Goal: Entertainment & Leisure: Consume media (video, audio)

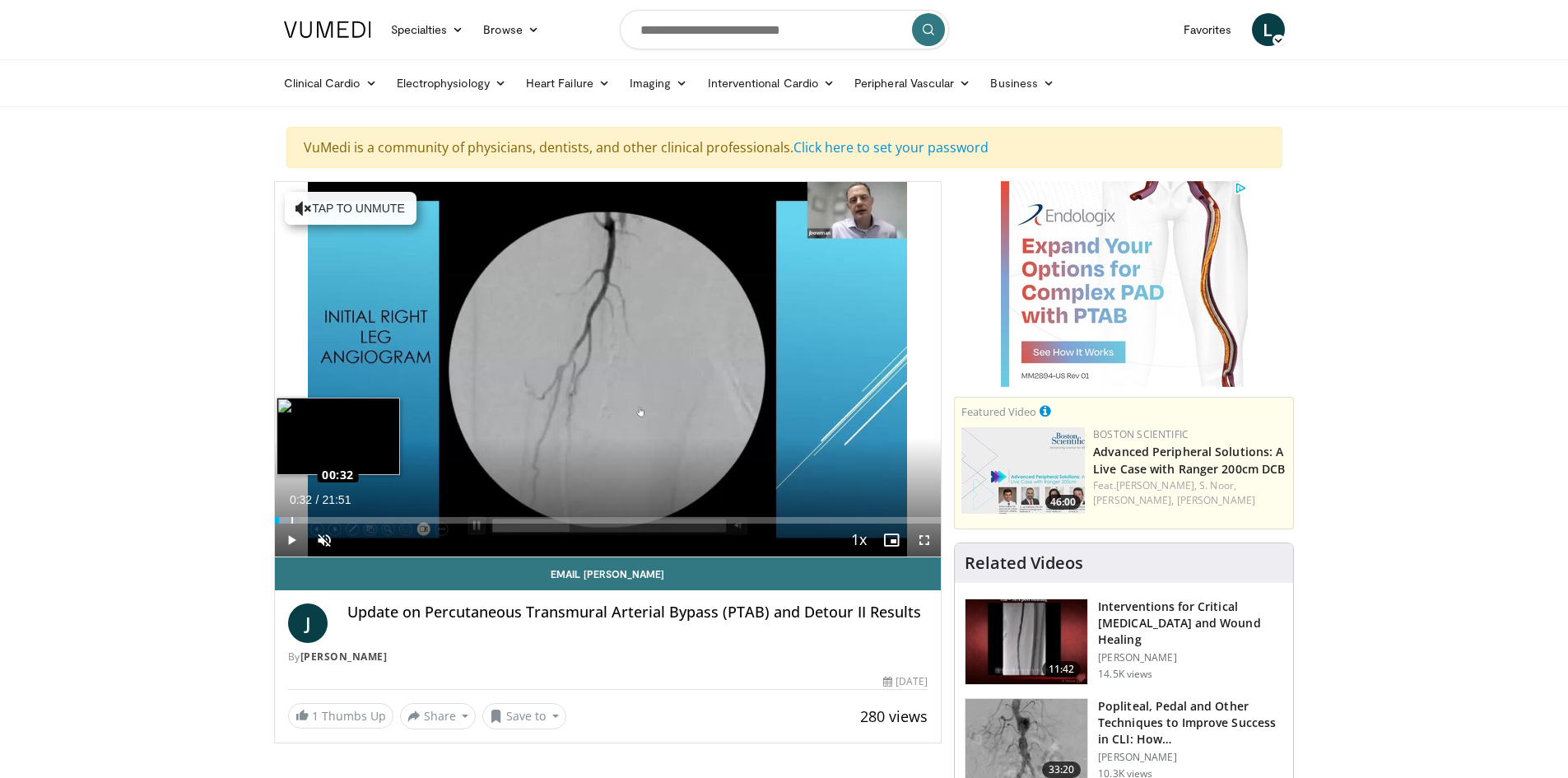
click at [290, 518] on div "Loaded : 3.80% 00:32 00:32" at bounding box center [608, 520] width 666 height 7
click at [324, 518] on div "Loaded : 8.37% 00:45 01:38" at bounding box center [608, 520] width 666 height 7
click at [920, 541] on span "Video Player" at bounding box center [924, 539] width 33 height 33
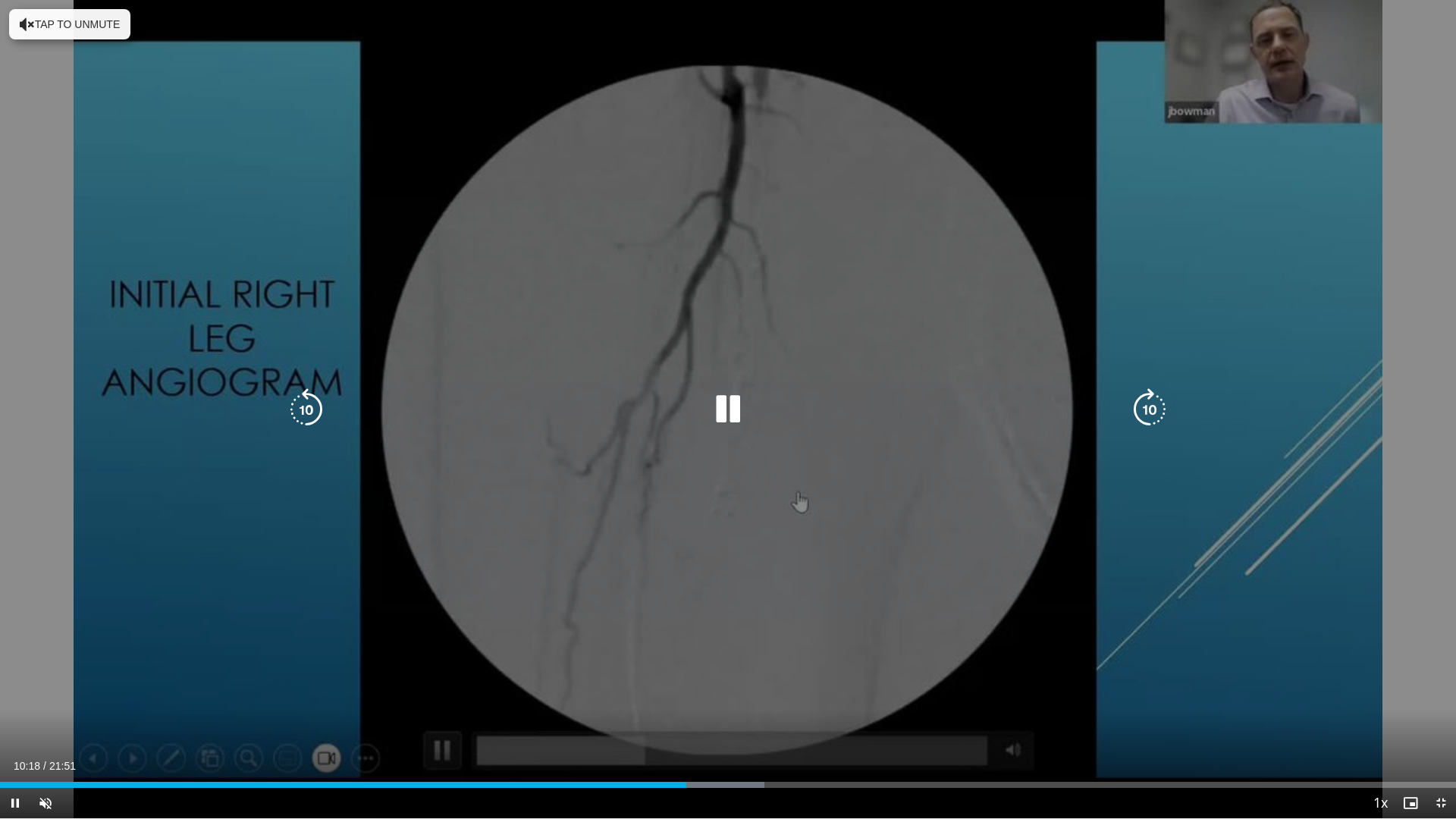
click at [1006, 716] on div "10 seconds Tap to unmute" at bounding box center [728, 409] width 1456 height 818
click at [1015, 716] on div "10 seconds Tap to unmute" at bounding box center [728, 409] width 1456 height 818
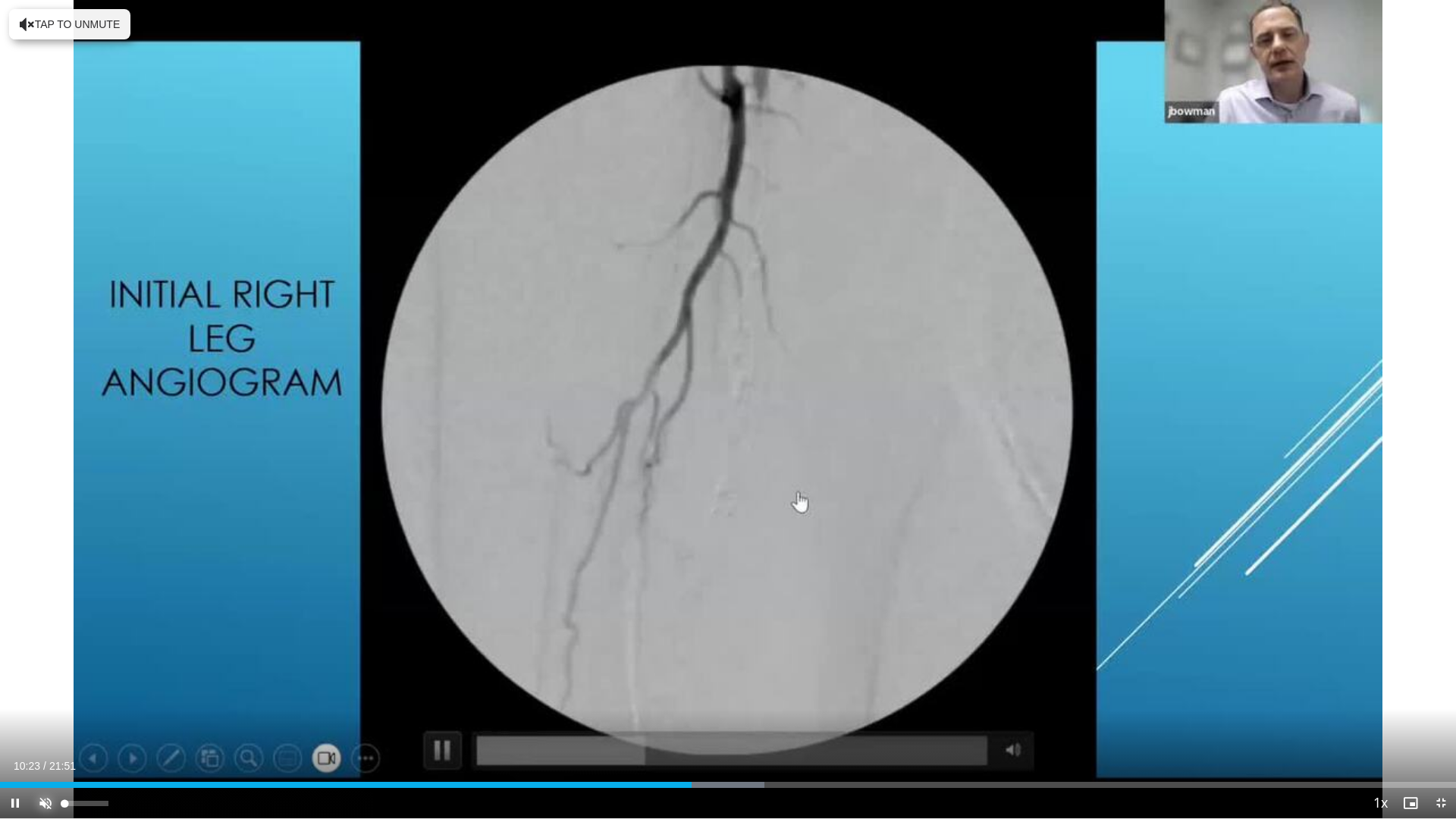
click at [48, 716] on span "Video Player" at bounding box center [45, 803] width 30 height 30
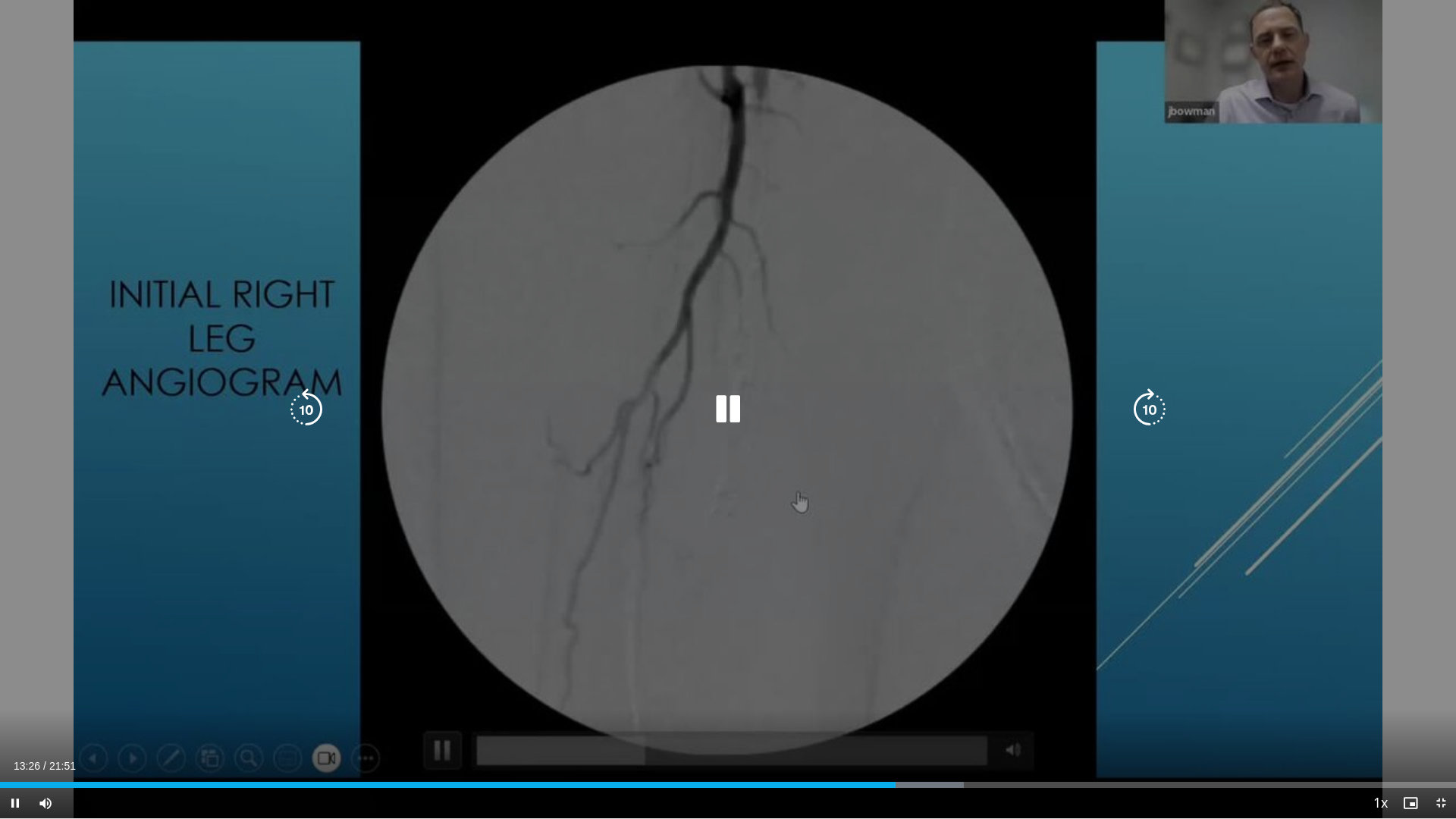
click at [832, 571] on div "10 seconds Tap to unmute" at bounding box center [728, 409] width 1456 height 818
click at [609, 578] on div "20 seconds Tap to unmute" at bounding box center [728, 409] width 1456 height 818
click at [638, 517] on div "20 seconds Tap to unmute" at bounding box center [728, 409] width 1456 height 818
click at [723, 414] on icon "Video Player" at bounding box center [727, 409] width 42 height 42
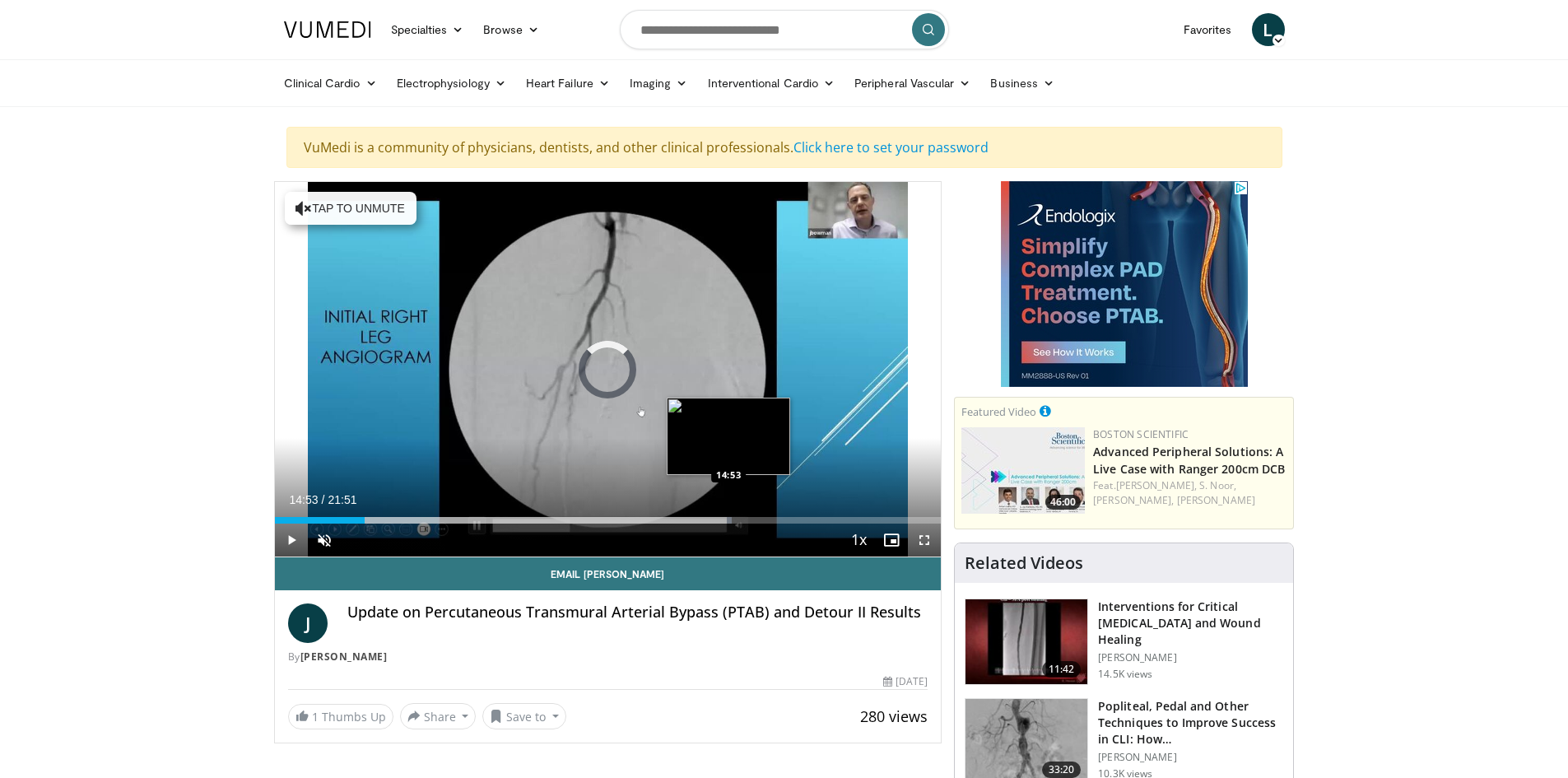
click at [728, 514] on div "Loaded : 68.61% 14:53 14:53" at bounding box center [608, 516] width 666 height 16
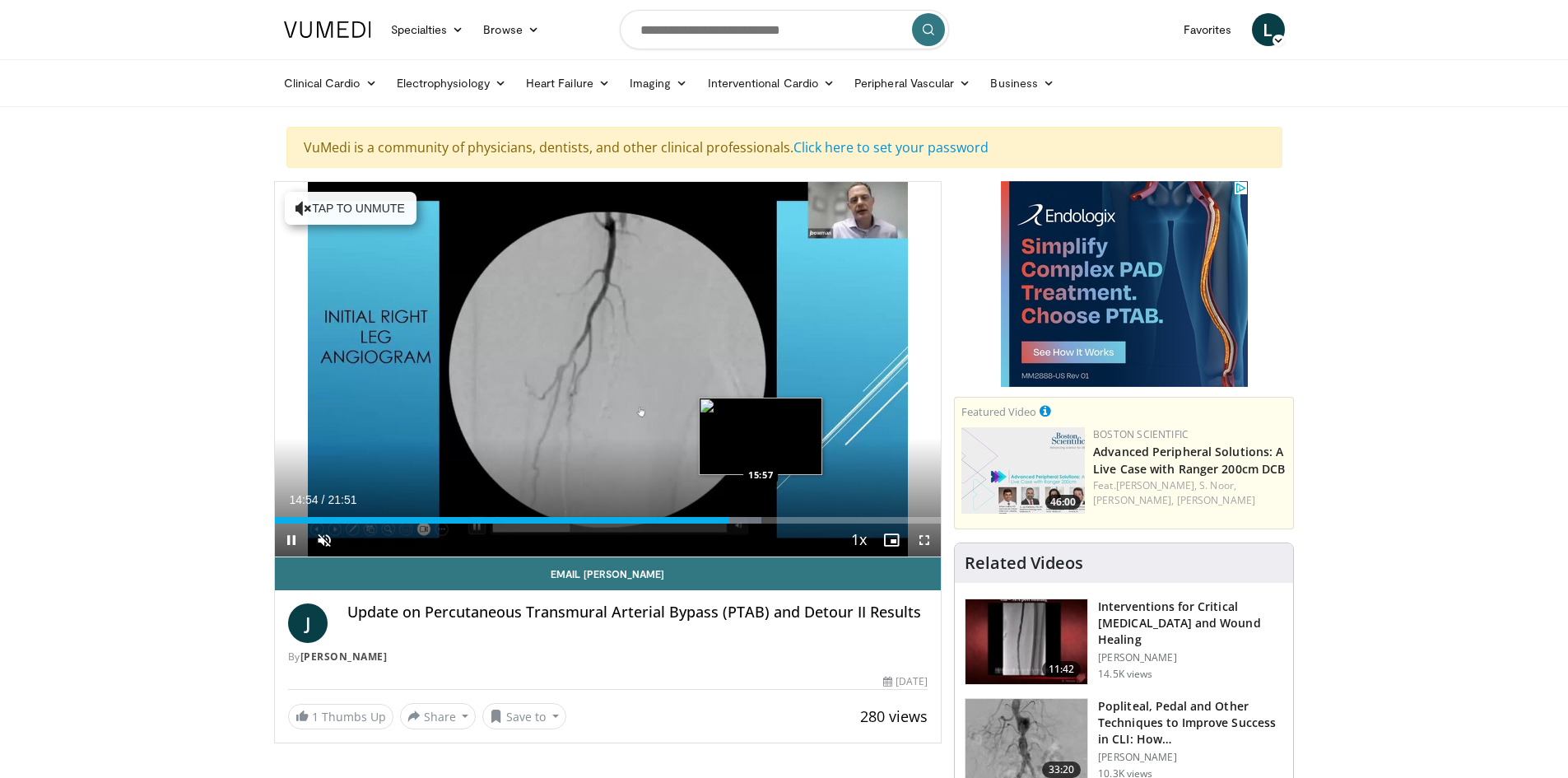
click at [762, 521] on div "Progress Bar" at bounding box center [743, 520] width 34 height 7
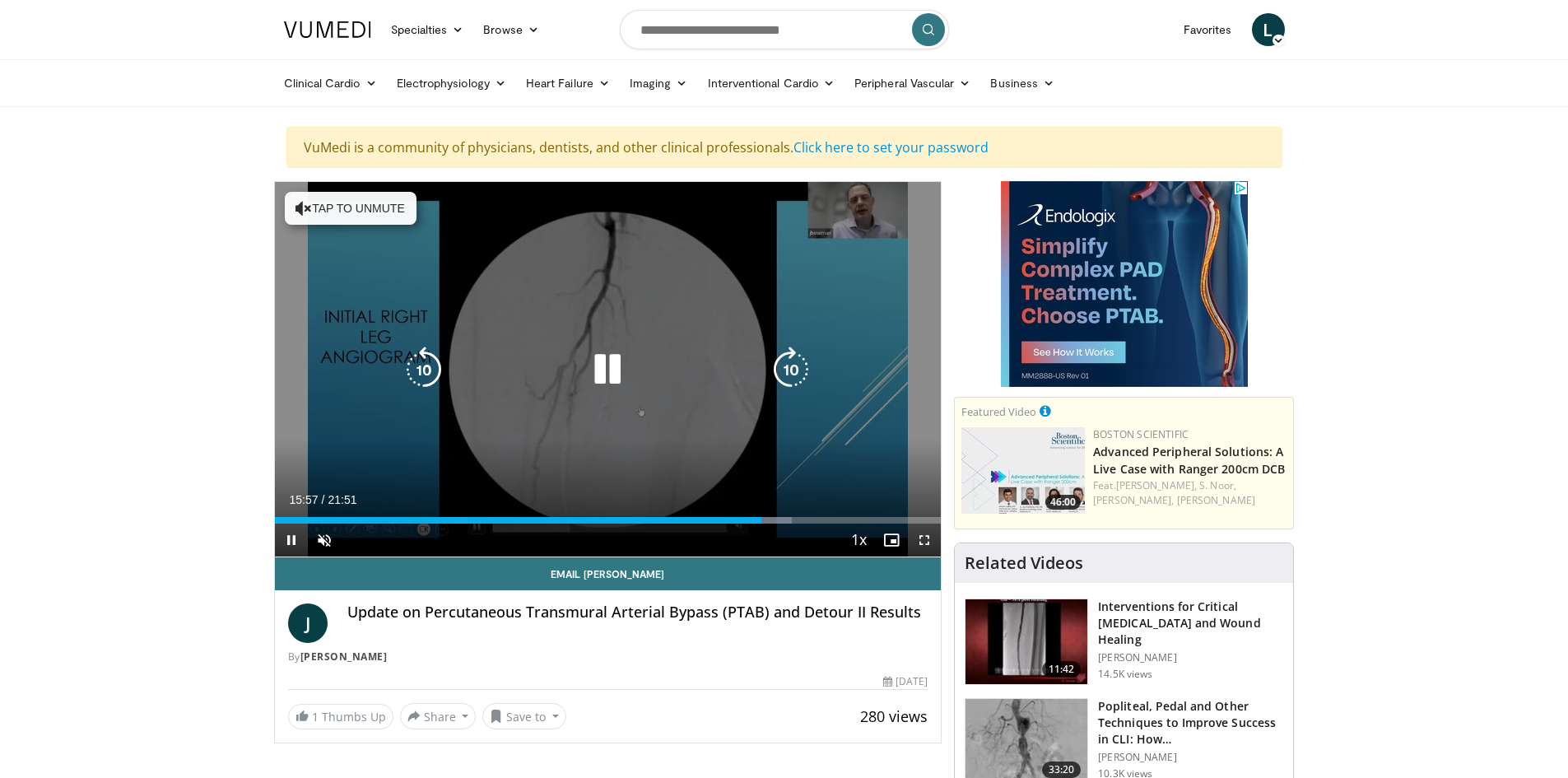
click at [550, 345] on div "10 seconds Tap to unmute" at bounding box center [608, 368] width 666 height 374
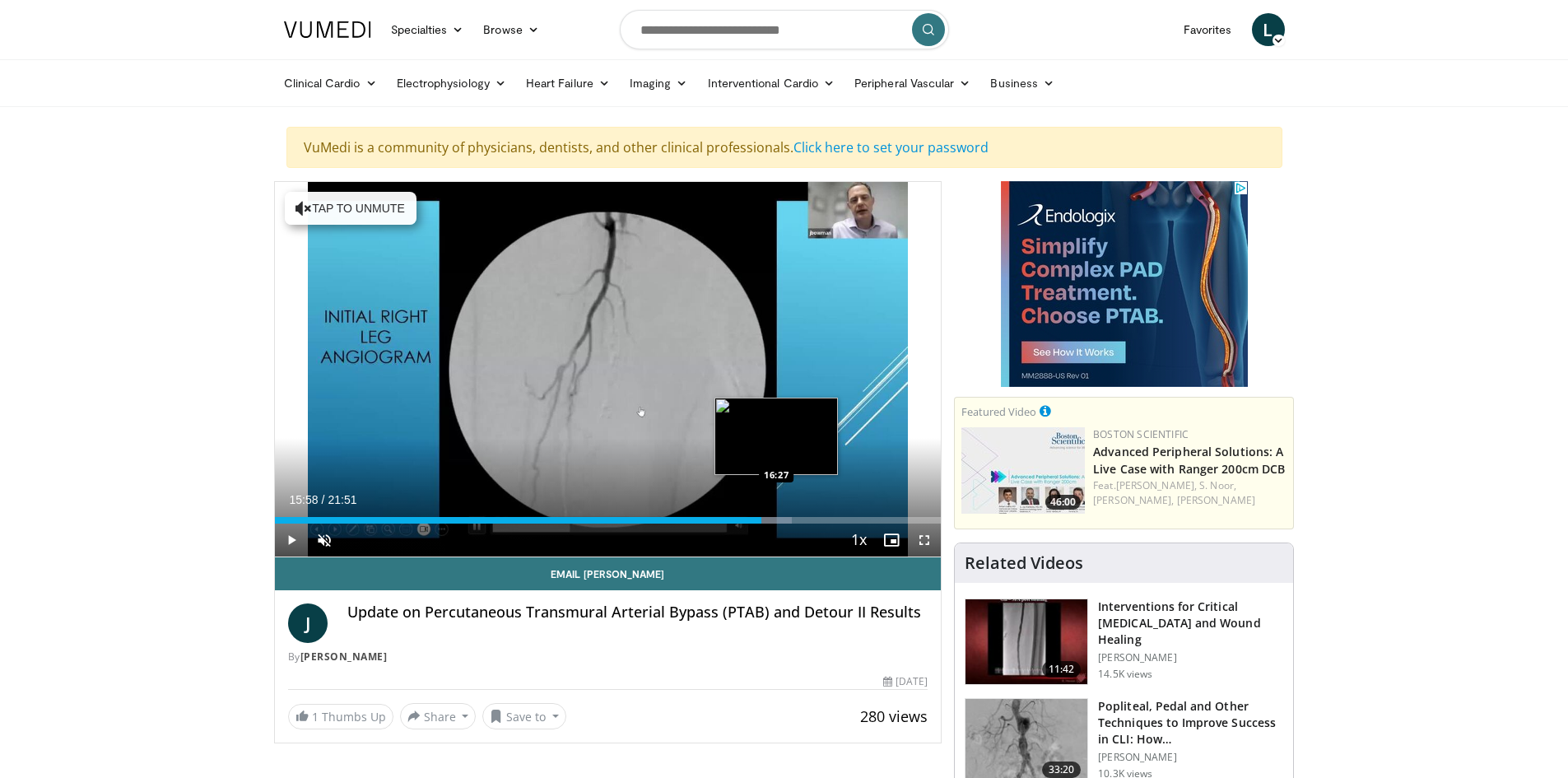
click at [776, 513] on div "Loaded : 77.63% 15:58 16:27" at bounding box center [608, 516] width 666 height 16
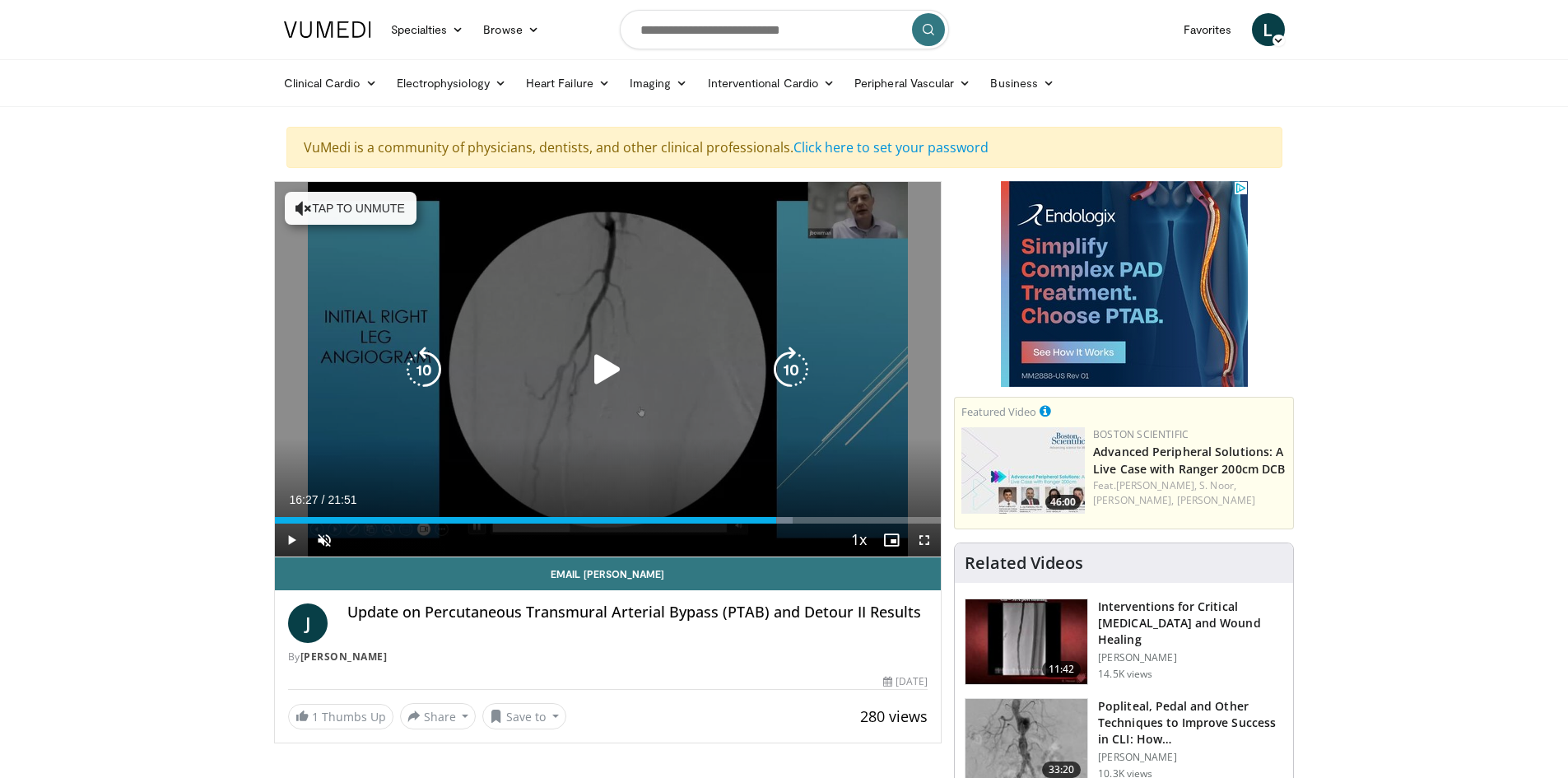
click at [599, 362] on icon "Video Player" at bounding box center [607, 369] width 46 height 46
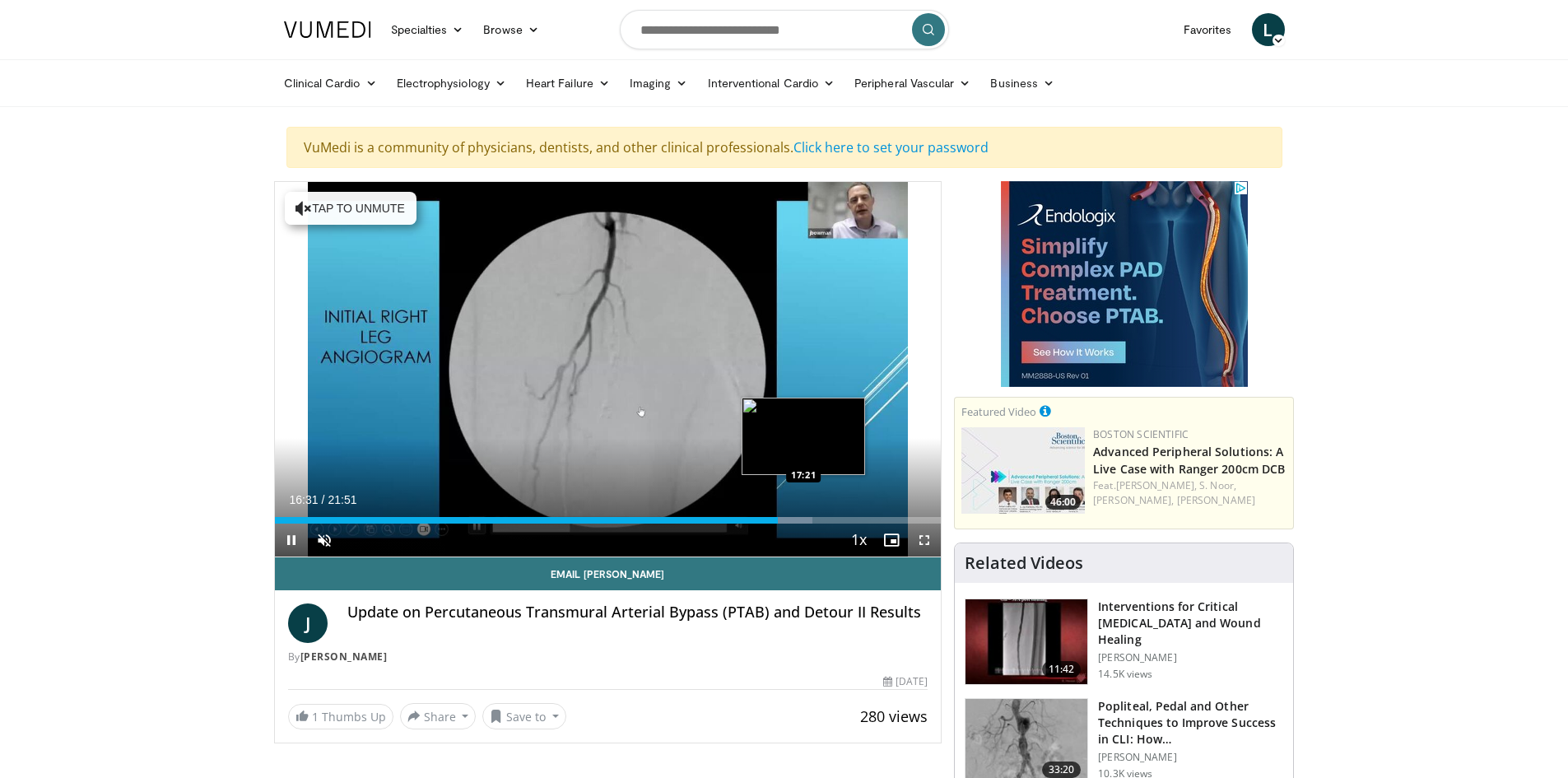
click at [805, 518] on div "Loaded : 80.68% 16:31 17:21" at bounding box center [608, 520] width 666 height 7
click at [321, 531] on span "Video Player" at bounding box center [324, 539] width 33 height 33
click at [821, 520] on div "Progress Bar" at bounding box center [813, 520] width 48 height 7
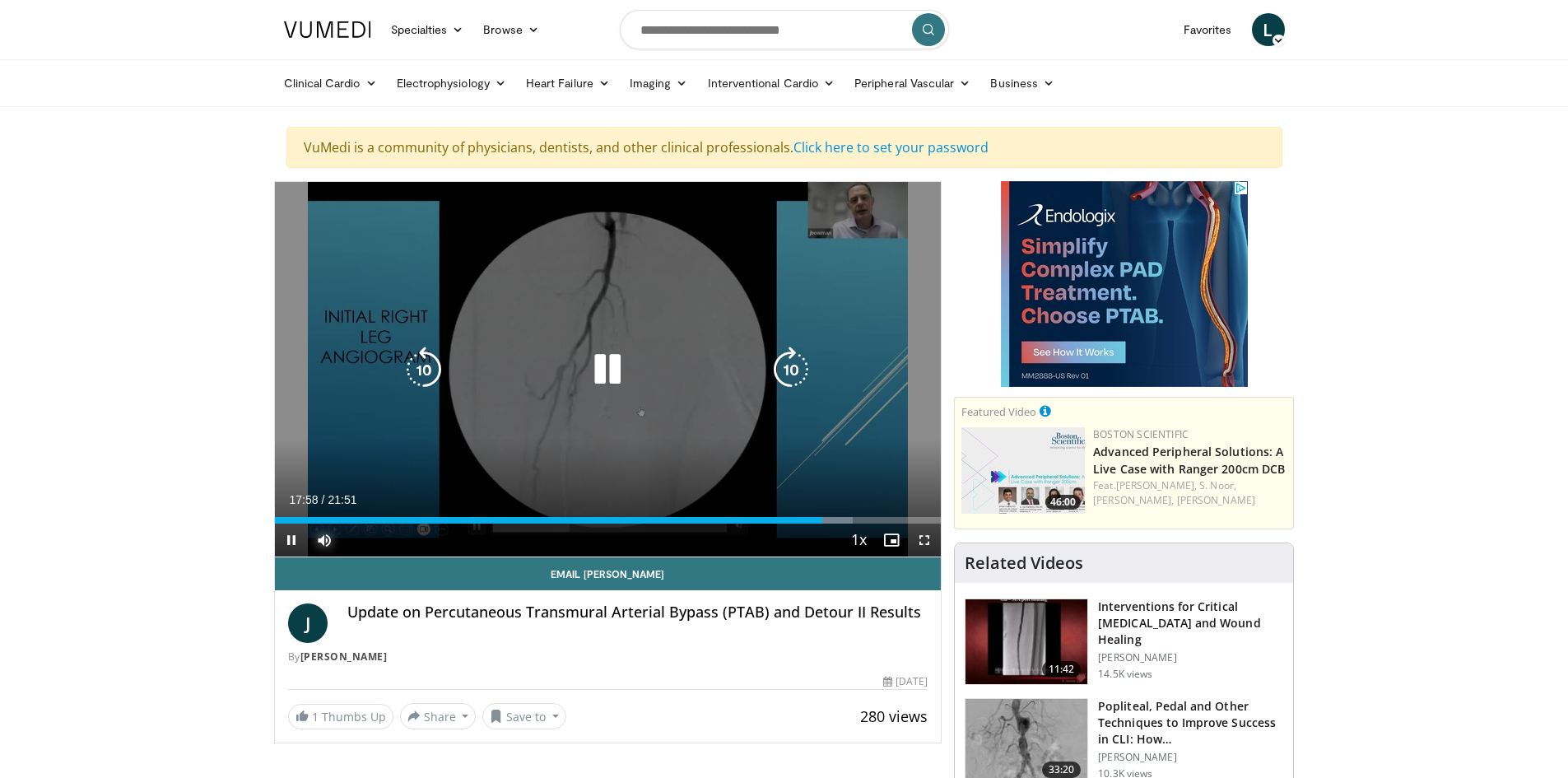
click at [830, 520] on div "Progress Bar" at bounding box center [830, 520] width 46 height 7
click at [601, 363] on icon "Video Player" at bounding box center [607, 369] width 46 height 46
